Goal: Task Accomplishment & Management: Complete application form

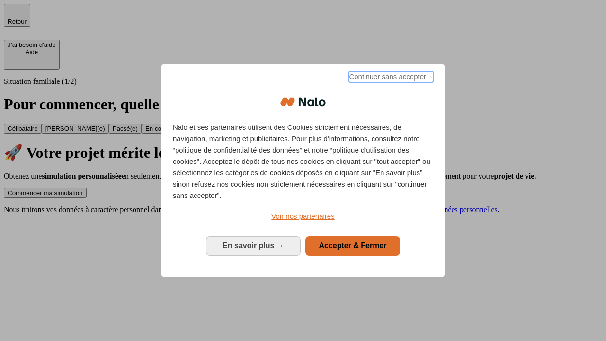
click at [390, 78] on span "Continuer sans accepter →" at bounding box center [391, 76] width 84 height 11
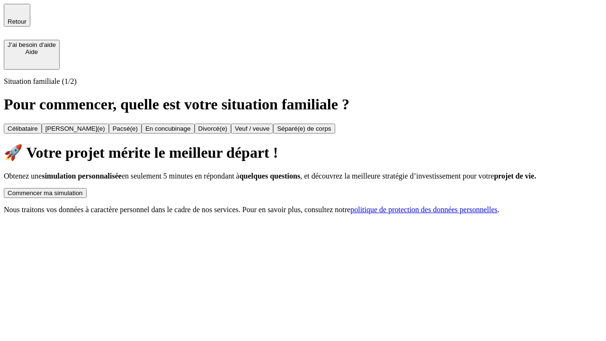
click at [83, 189] on div "Commencer ma simulation" at bounding box center [45, 192] width 75 height 7
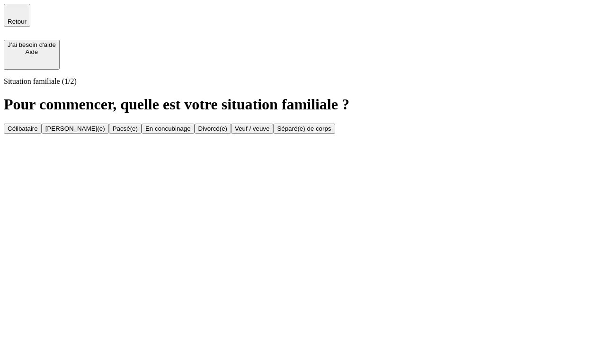
click at [105, 125] on div "[PERSON_NAME](e)" at bounding box center [75, 128] width 60 height 7
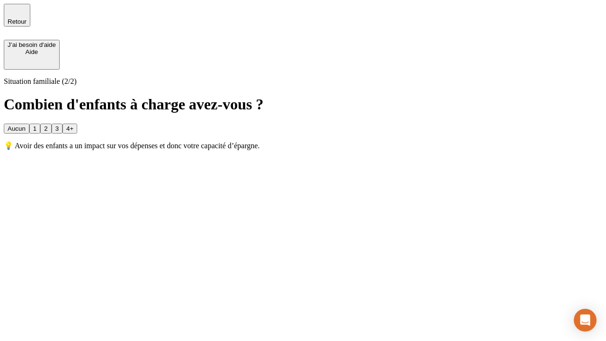
click at [36, 125] on div "1" at bounding box center [34, 128] width 3 height 7
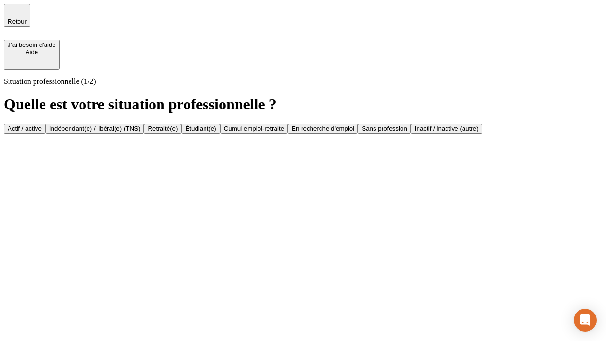
click at [42, 125] on div "Actif / active" at bounding box center [25, 128] width 34 height 7
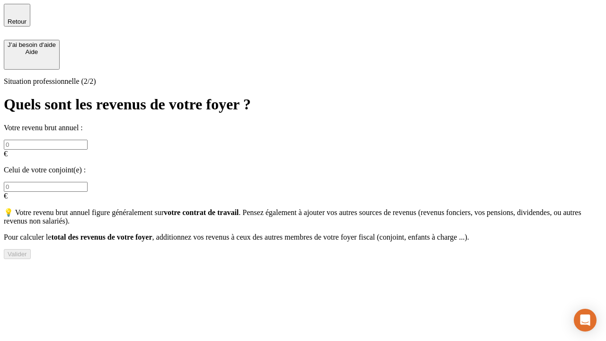
click at [88, 140] on input "text" at bounding box center [46, 145] width 84 height 10
type input "30 000"
click at [88, 182] on input "text" at bounding box center [46, 187] width 84 height 10
type input "40 000"
click at [27, 252] on div "Valider" at bounding box center [17, 253] width 19 height 7
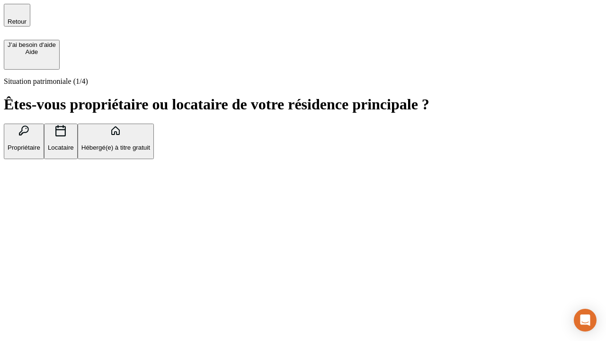
click at [40, 144] on p "Propriétaire" at bounding box center [24, 147] width 33 height 7
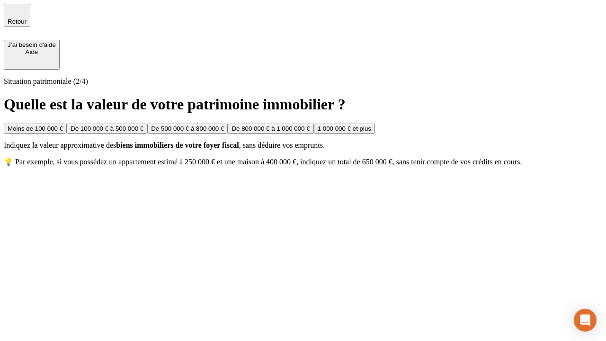
click at [143, 125] on div "De 100 000 € à 500 000 €" at bounding box center [107, 128] width 73 height 7
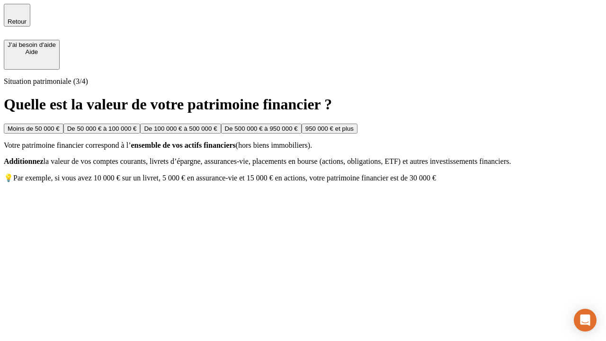
click at [60, 125] on div "Moins de 50 000 €" at bounding box center [34, 128] width 52 height 7
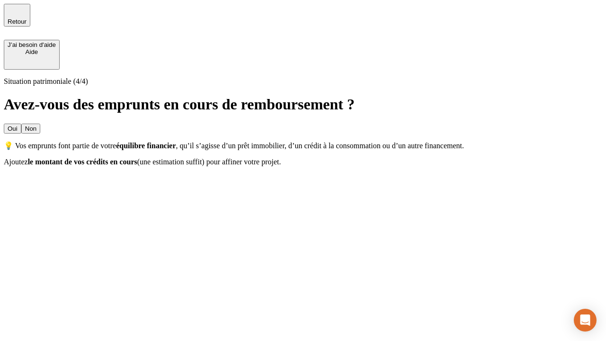
click at [18, 125] on div "Oui" at bounding box center [13, 128] width 10 height 7
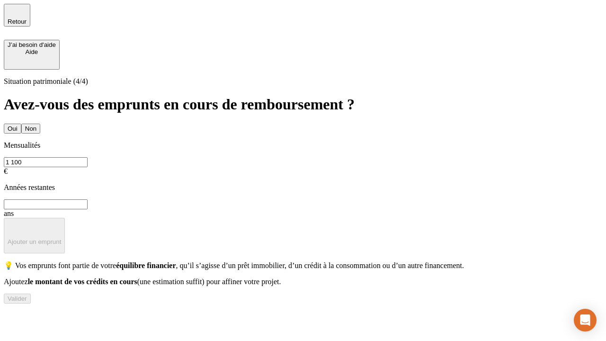
type input "1 100"
type input "20"
click at [27, 302] on div "Valider" at bounding box center [17, 298] width 19 height 7
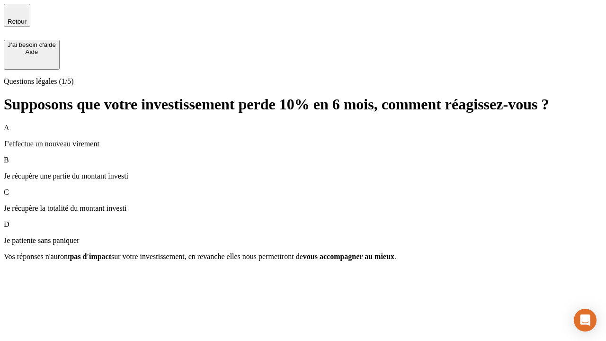
click at [303, 172] on p "Je récupère une partie du montant investi" at bounding box center [303, 176] width 599 height 9
click at [28, 277] on div "Suivant" at bounding box center [18, 273] width 21 height 7
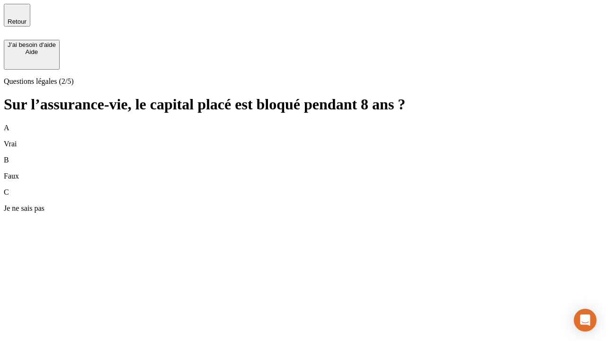
click at [303, 124] on div "A Vrai" at bounding box center [303, 136] width 599 height 25
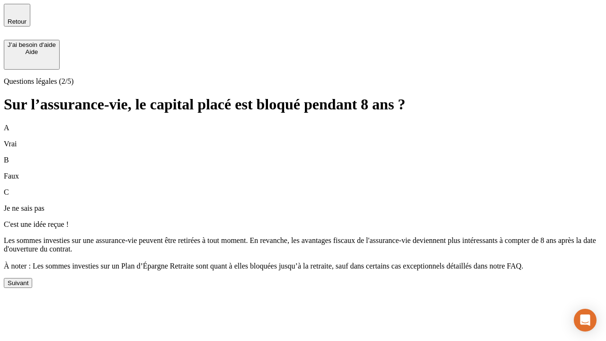
click at [28, 286] on div "Suivant" at bounding box center [18, 282] width 21 height 7
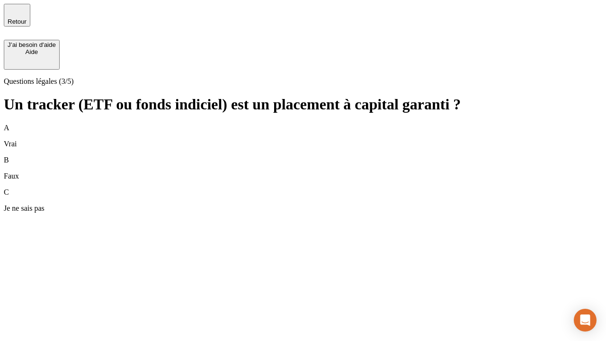
click at [303, 156] on div "B Faux" at bounding box center [303, 168] width 599 height 25
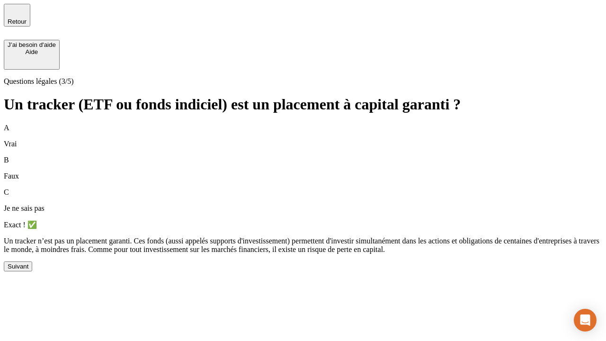
click at [28, 270] on div "Suivant" at bounding box center [18, 266] width 21 height 7
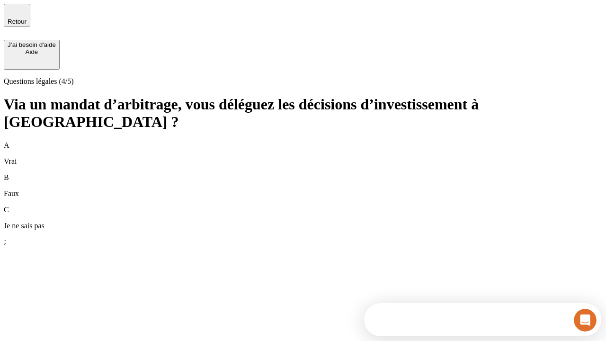
click at [303, 141] on div "A Vrai" at bounding box center [303, 153] width 599 height 25
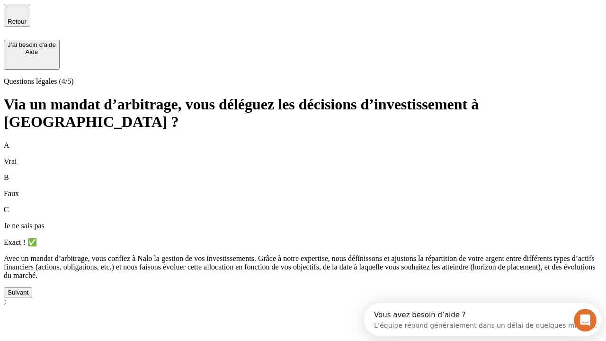
click at [28, 296] on div "Suivant" at bounding box center [18, 292] width 21 height 7
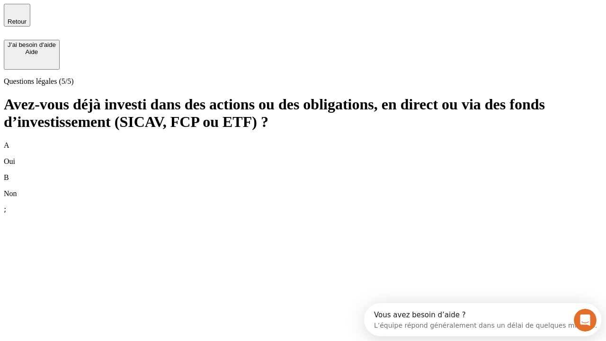
click at [303, 173] on div "B Non" at bounding box center [303, 185] width 599 height 25
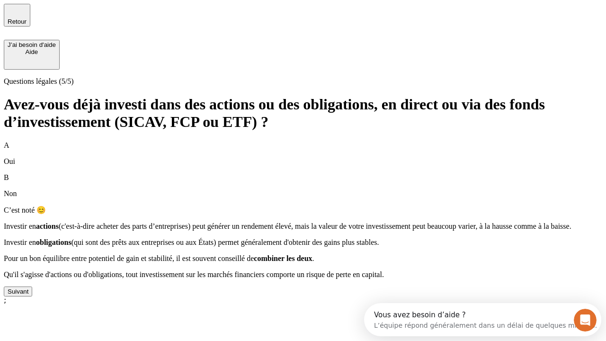
click at [28, 295] on div "Suivant" at bounding box center [18, 291] width 21 height 7
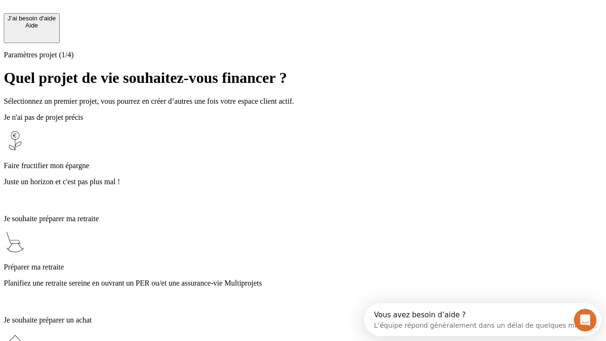
click at [303, 279] on p "Planifiez une retraite sereine en ouvrant un PER ou/et une assurance-vie Multip…" at bounding box center [303, 283] width 599 height 9
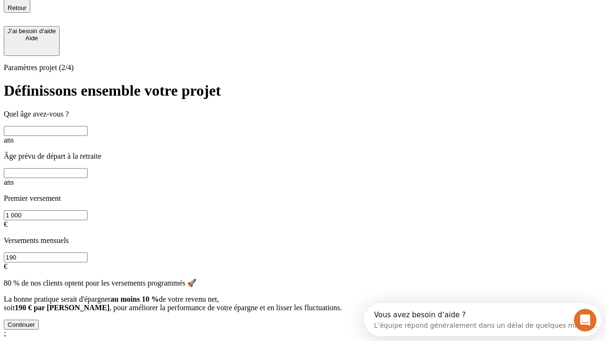
scroll to position [9, 0]
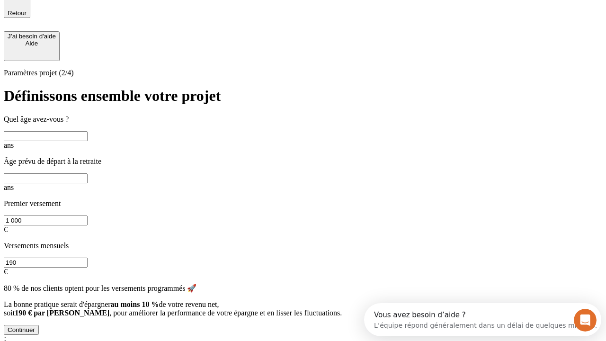
click at [88, 131] on input "text" at bounding box center [46, 136] width 84 height 10
type input "40"
click at [88, 173] on input "text" at bounding box center [46, 178] width 84 height 10
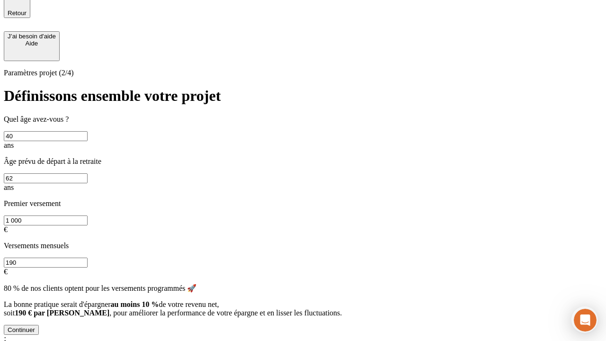
type input "62"
click at [88, 215] on input "1 000" at bounding box center [46, 220] width 84 height 10
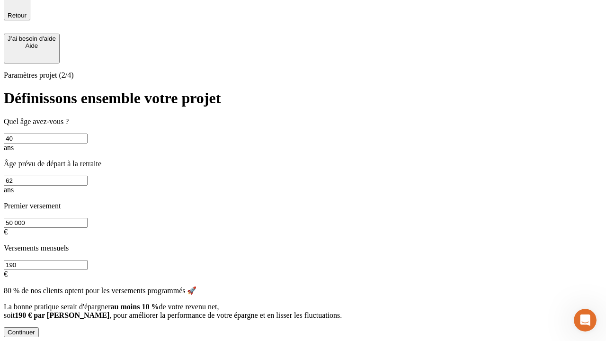
scroll to position [0, 0]
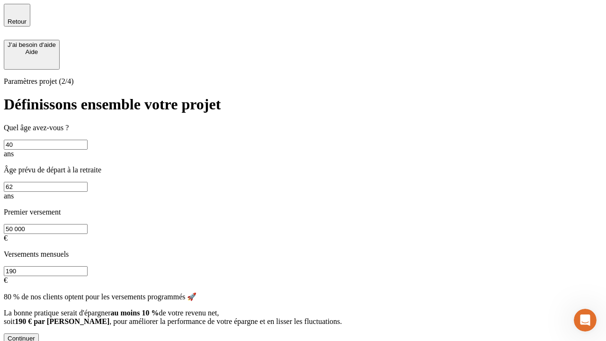
type input "50 000"
click at [88, 266] on input "190" at bounding box center [46, 271] width 84 height 10
type input "640"
click at [35, 335] on div "Continuer" at bounding box center [21, 338] width 27 height 7
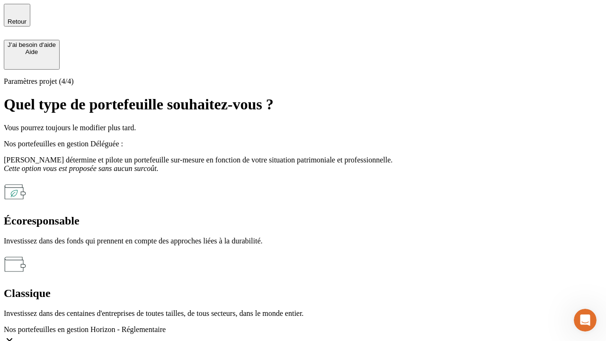
click at [200, 215] on div "Écoresponsable" at bounding box center [303, 221] width 599 height 13
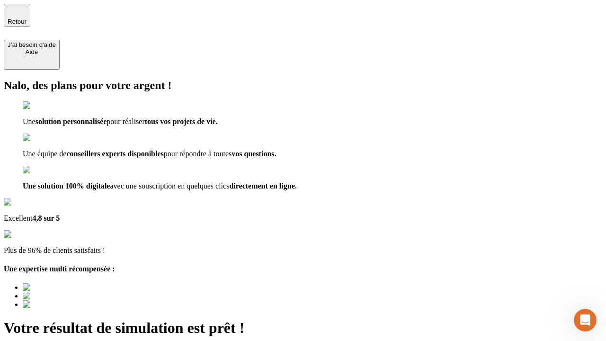
type input "[EMAIL_ADDRESS][DOMAIN_NAME]"
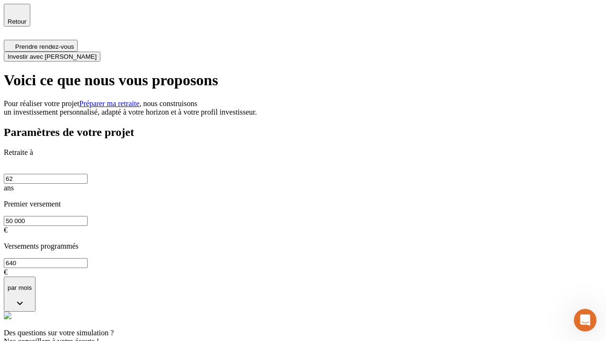
click at [97, 53] on span "Investir avec [PERSON_NAME]" at bounding box center [52, 56] width 89 height 7
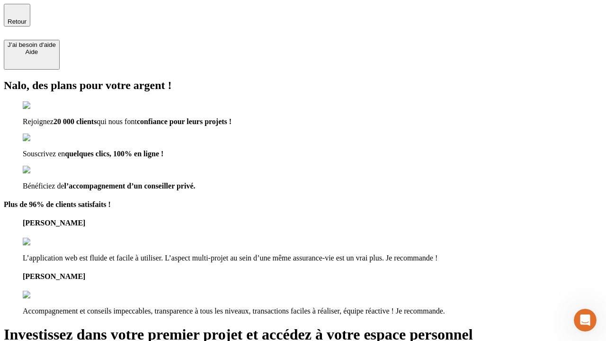
type input "[EMAIL_ADDRESS][DOMAIN_NAME]"
